Goal: Communication & Community: Answer question/provide support

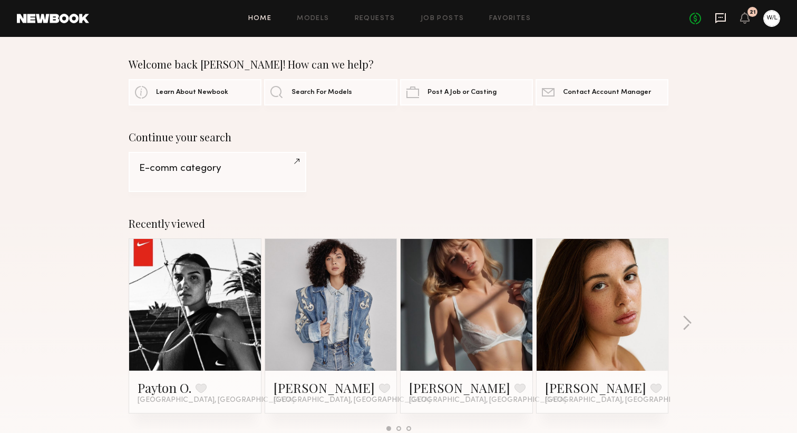
click at [716, 15] on icon at bounding box center [720, 18] width 11 height 10
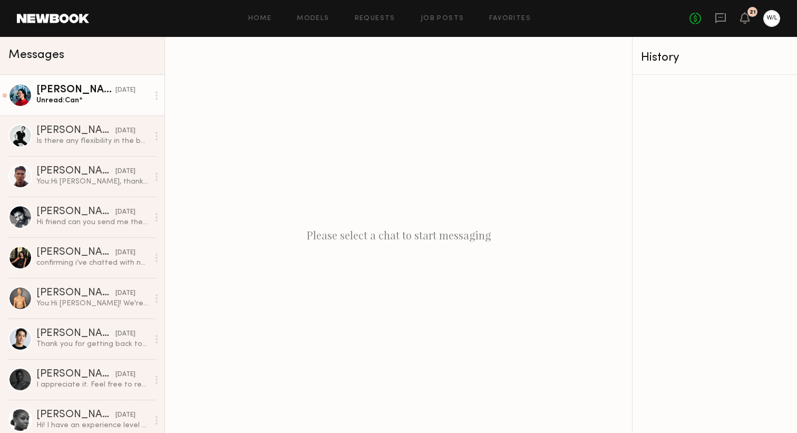
click at [116, 97] on div "Unread: Can*" at bounding box center [92, 100] width 112 height 10
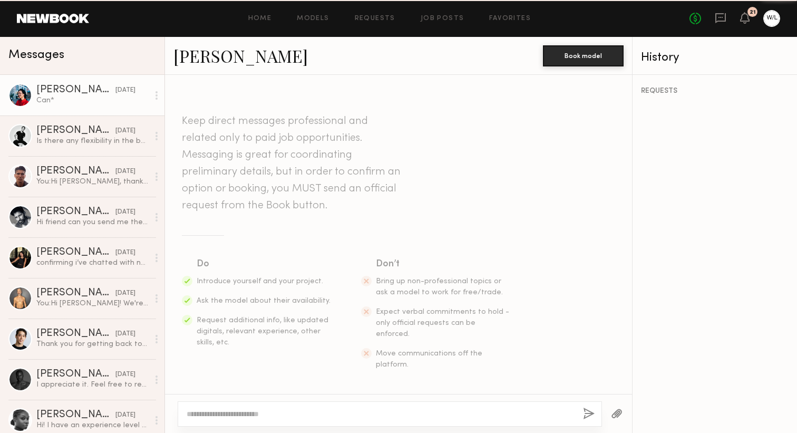
scroll to position [970, 0]
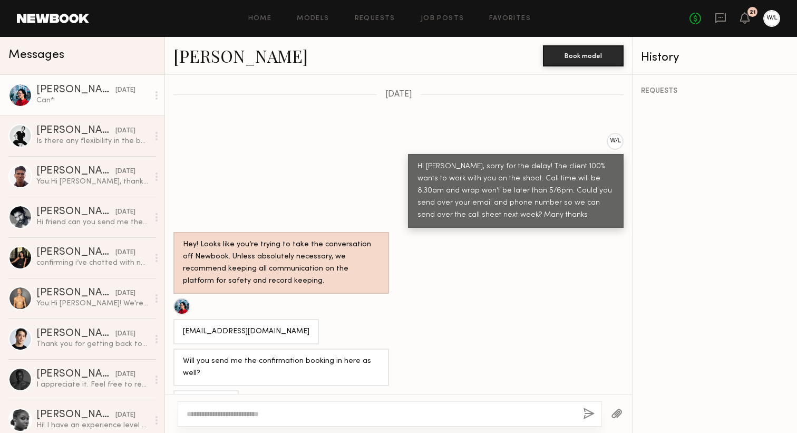
click at [198, 412] on textarea at bounding box center [381, 413] width 388 height 11
type textarea "**********"
click at [583, 413] on button "button" at bounding box center [589, 413] width 12 height 13
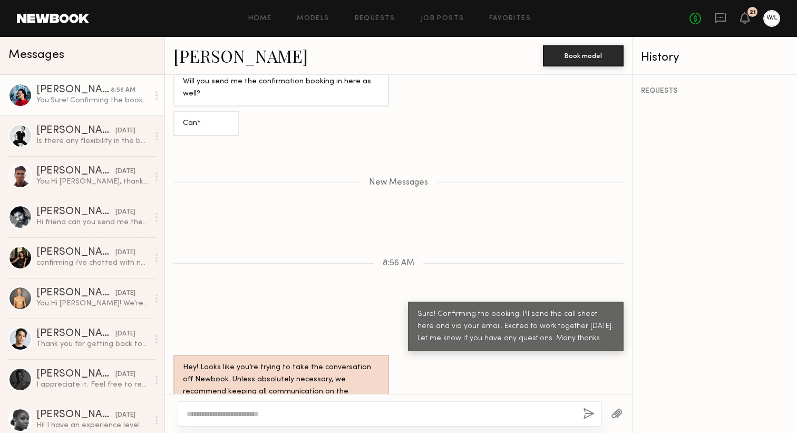
scroll to position [1250, 0]
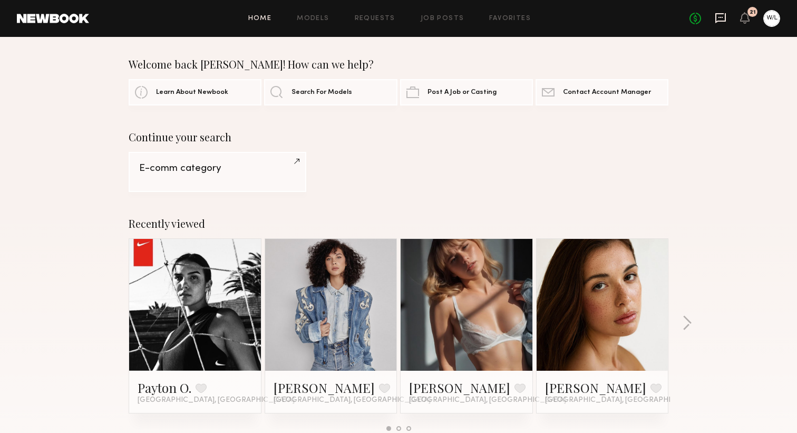
click at [717, 17] on icon at bounding box center [721, 18] width 12 height 12
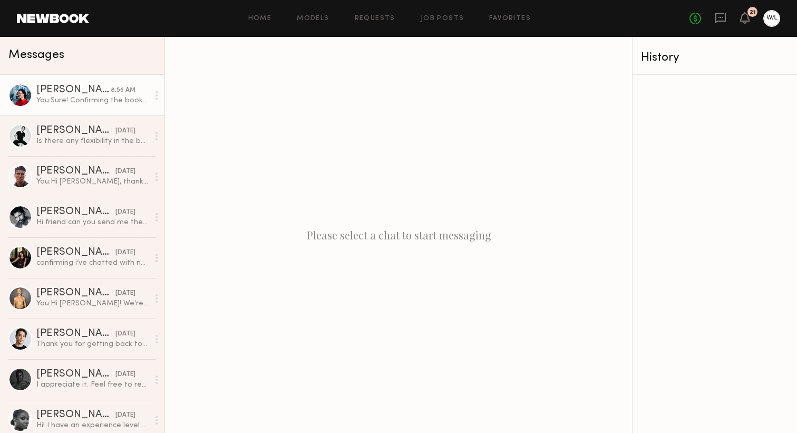
click at [40, 96] on div "You: Sure! Confirming the booking. I'll send the call sheet here and via your e…" at bounding box center [92, 100] width 112 height 10
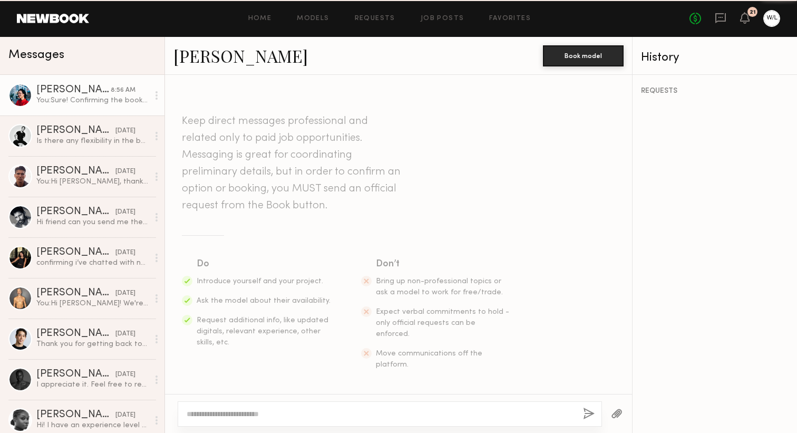
scroll to position [1170, 0]
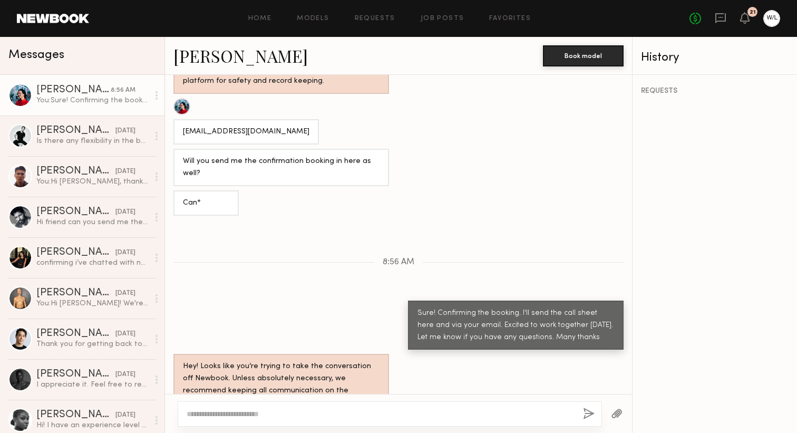
click at [179, 98] on div at bounding box center [181, 106] width 17 height 17
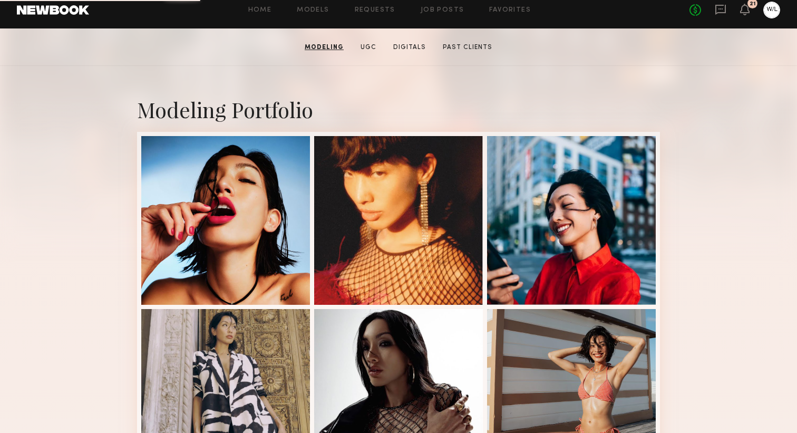
scroll to position [180, 0]
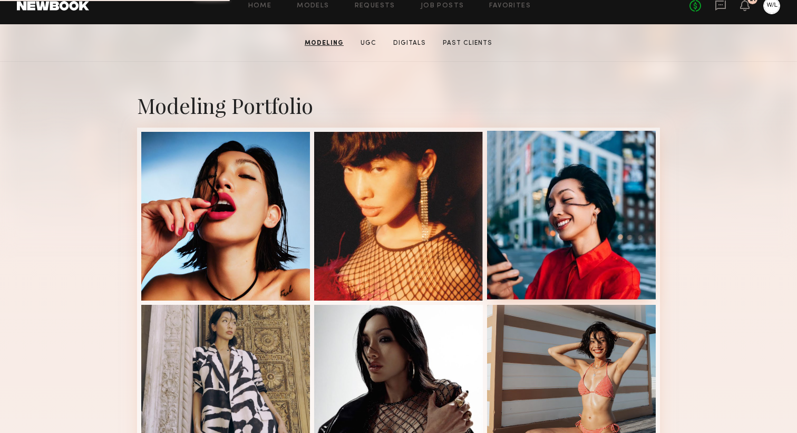
click at [552, 260] on div at bounding box center [571, 215] width 169 height 169
